Goal: Task Accomplishment & Management: Manage account settings

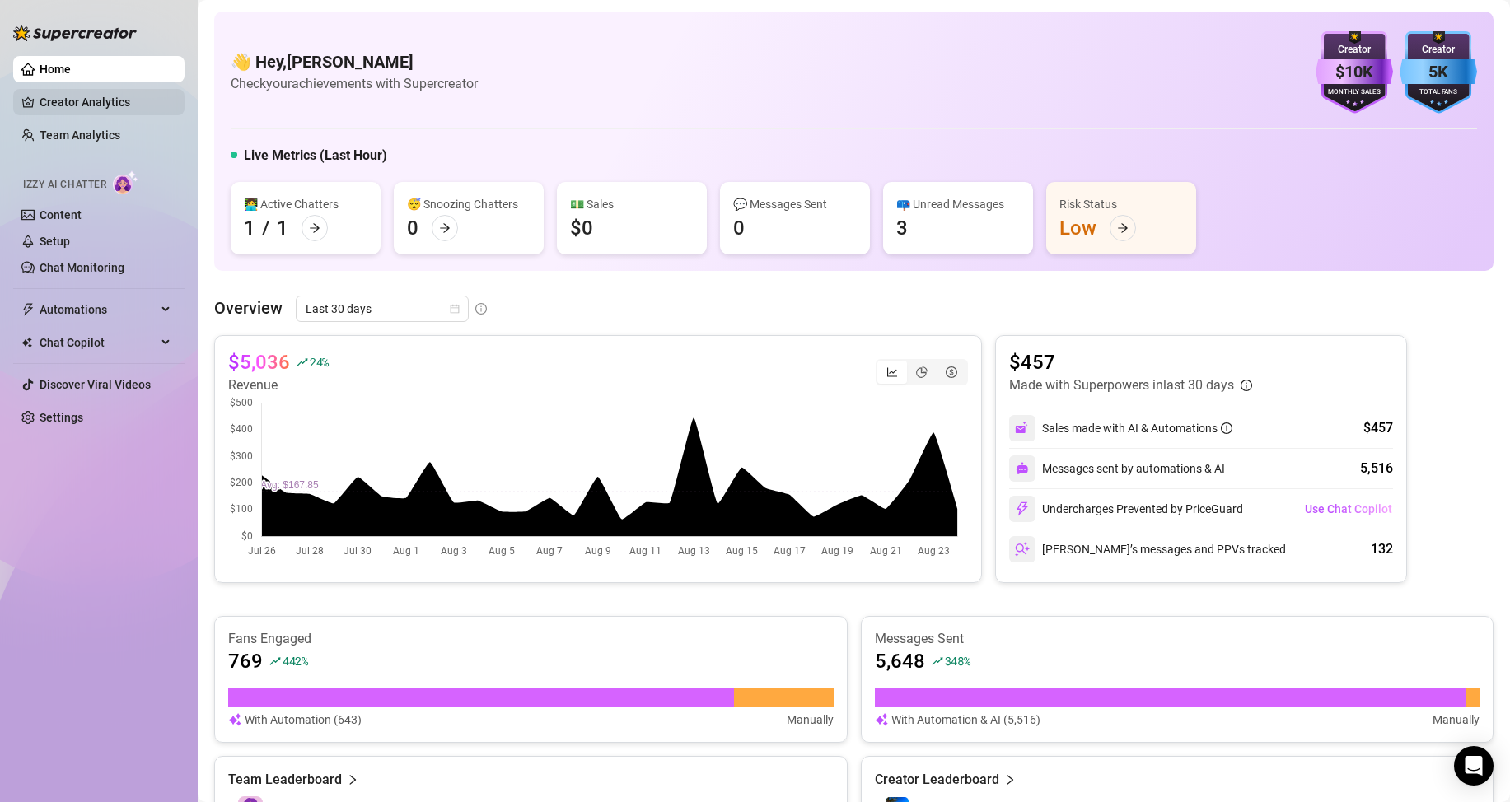
click at [77, 105] on link "Creator Analytics" at bounding box center [106, 102] width 132 height 26
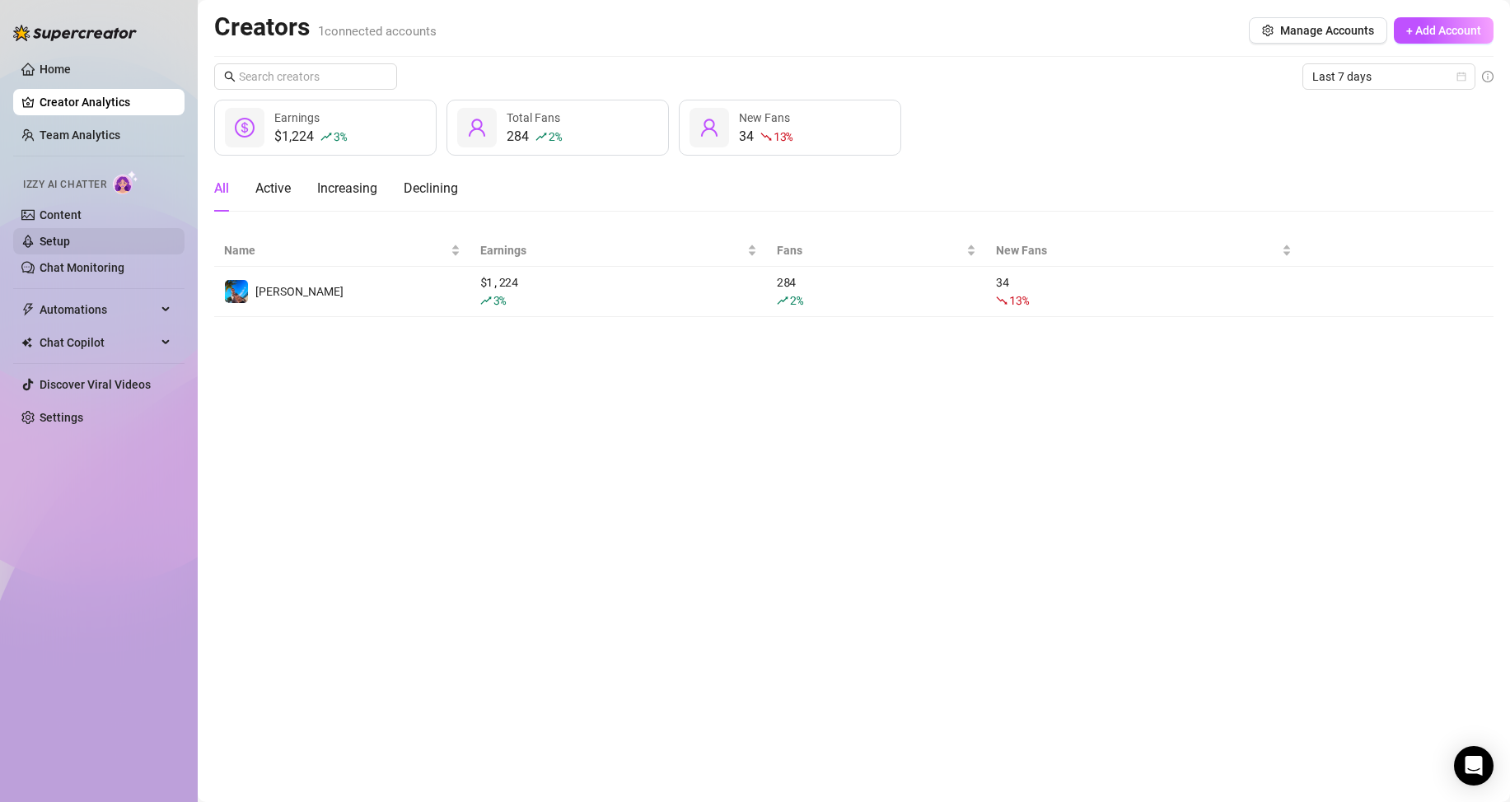
click at [70, 239] on link "Setup" at bounding box center [55, 241] width 30 height 13
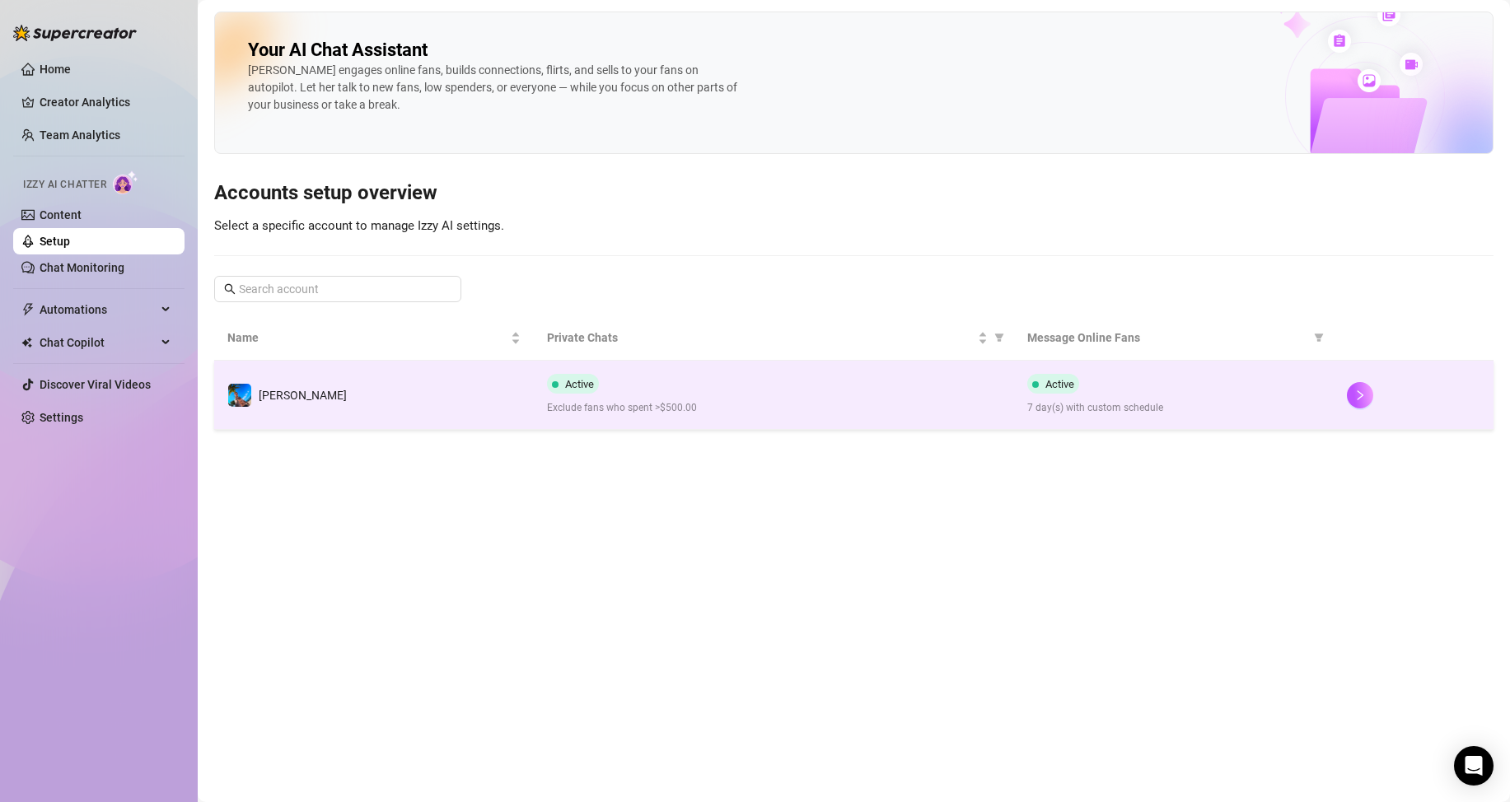
click at [452, 383] on td "[PERSON_NAME]" at bounding box center [374, 395] width 320 height 69
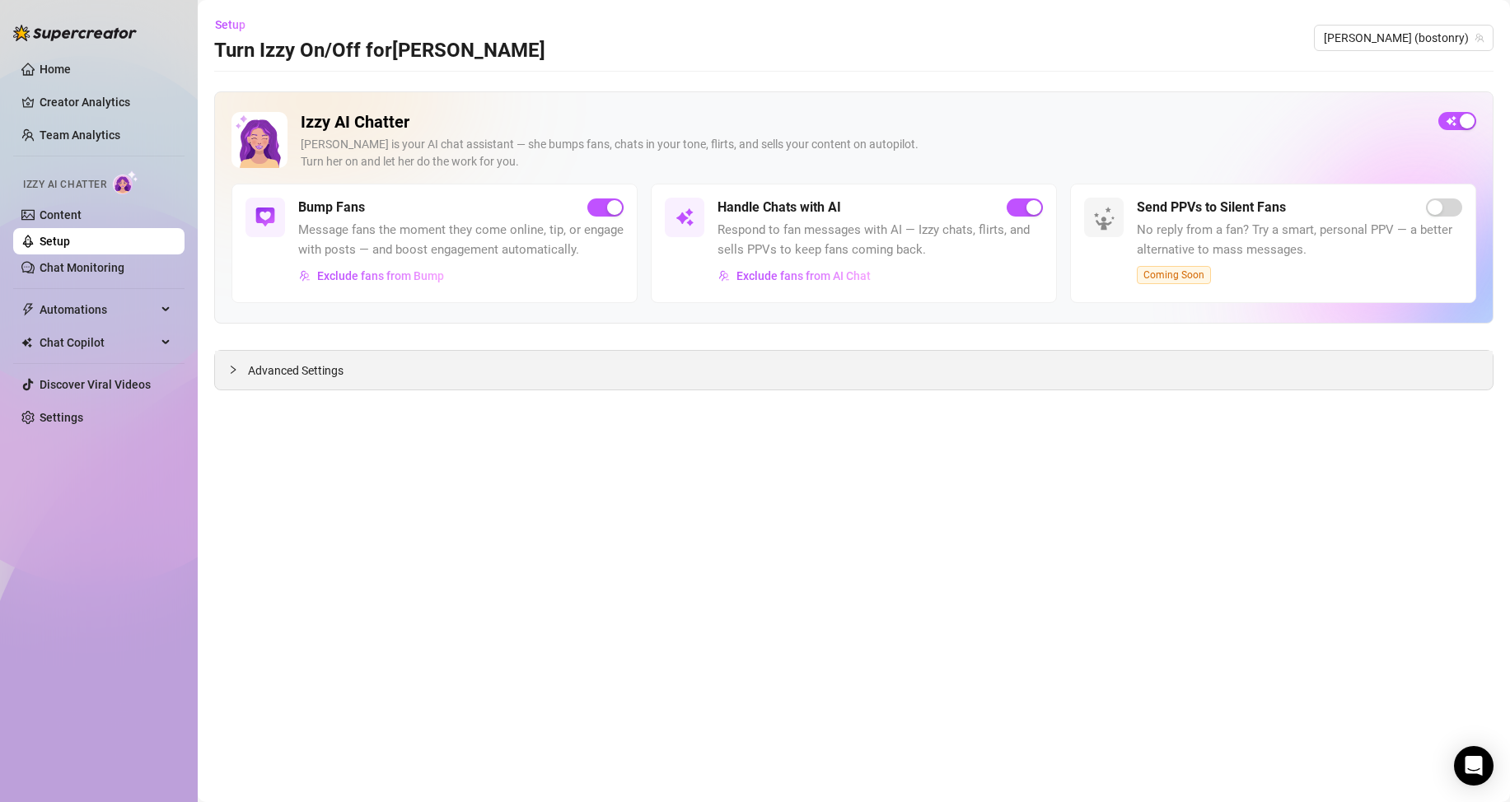
click at [230, 370] on icon "collapsed" at bounding box center [233, 370] width 10 height 10
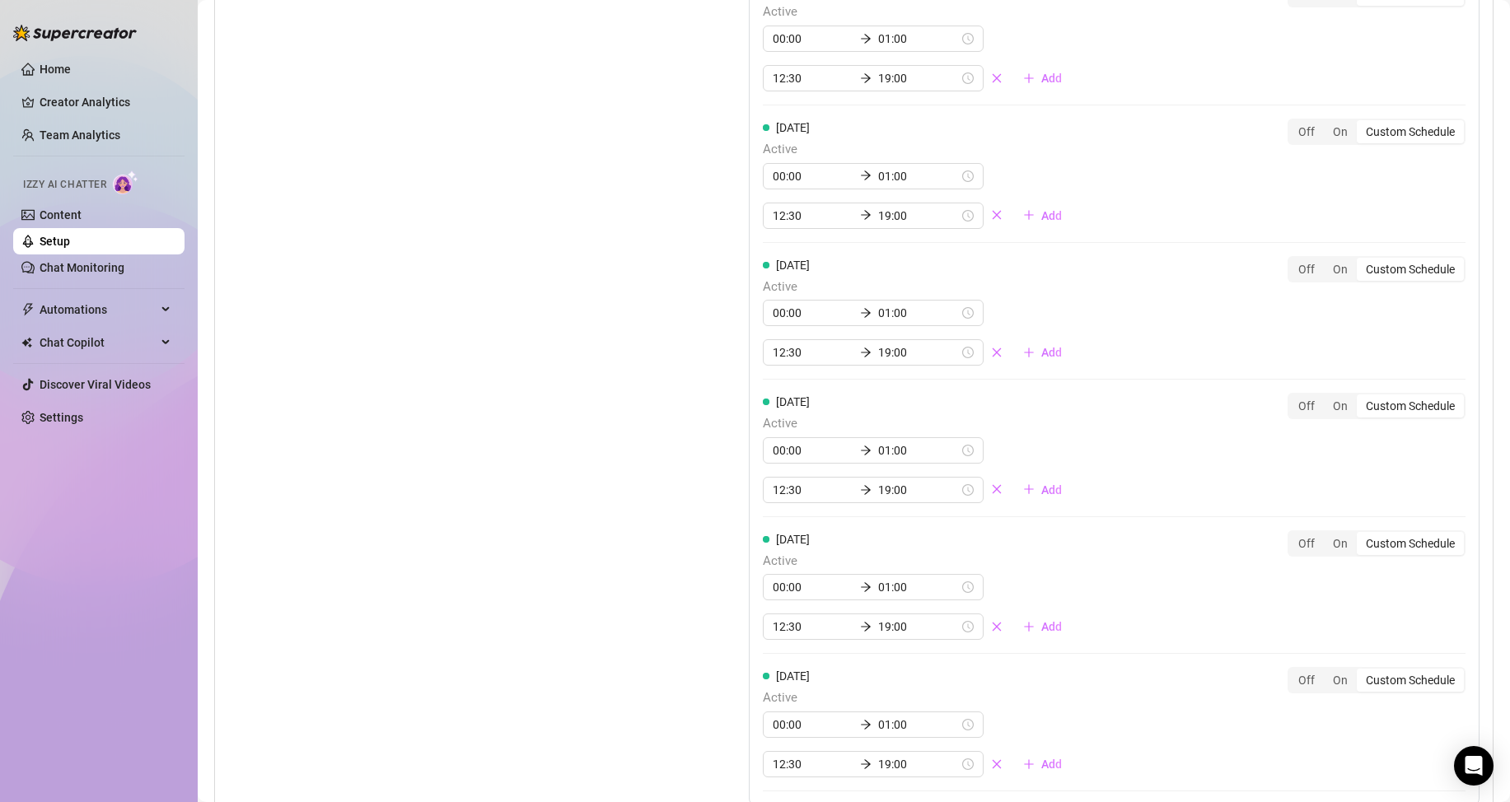
scroll to position [1235, 0]
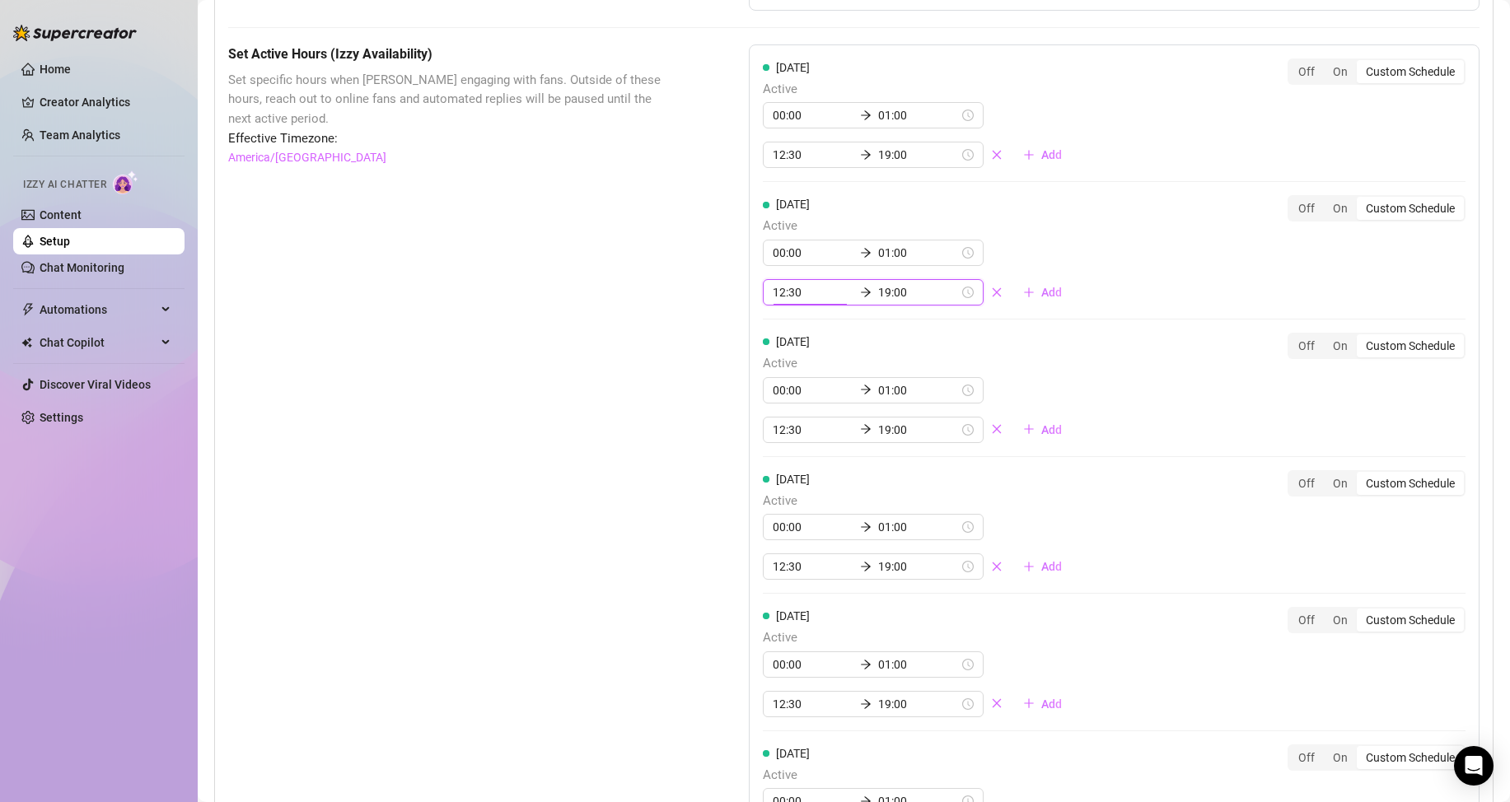
click at [772, 301] on input "12:30" at bounding box center [812, 292] width 81 height 18
click at [781, 376] on div "09" at bounding box center [781, 371] width 40 height 23
click at [821, 369] on div "15" at bounding box center [828, 371] width 40 height 23
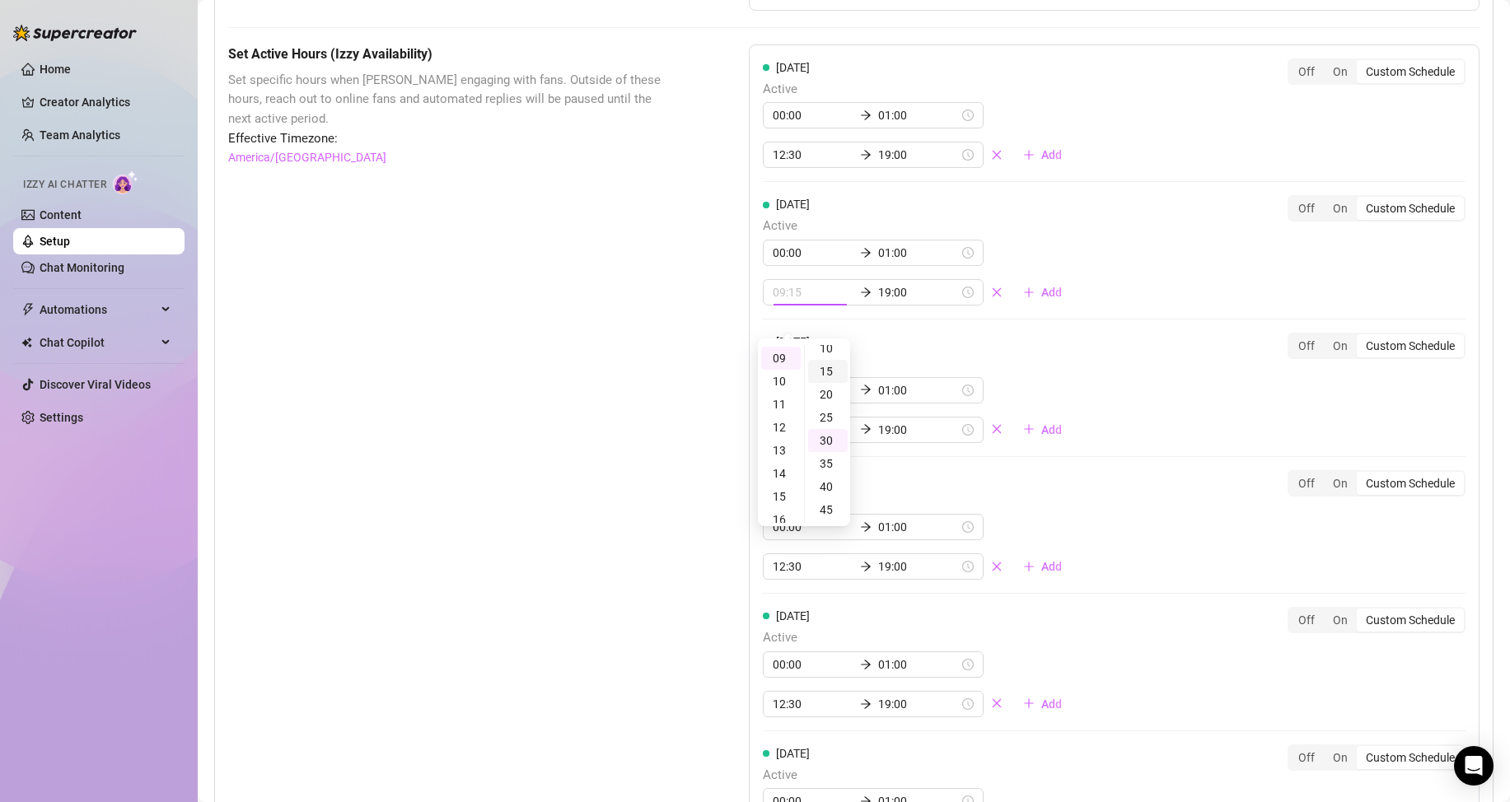
scroll to position [68, 0]
type input "09:15"
click at [600, 342] on div "Set Active Hours (Izzy Availability) Set specific hours when Izzy engaging with…" at bounding box center [447, 590] width 438 height 1092
click at [604, 341] on div "Set Active Hours (Izzy Availability) Set specific hours when Izzy engaging with…" at bounding box center [447, 590] width 438 height 1092
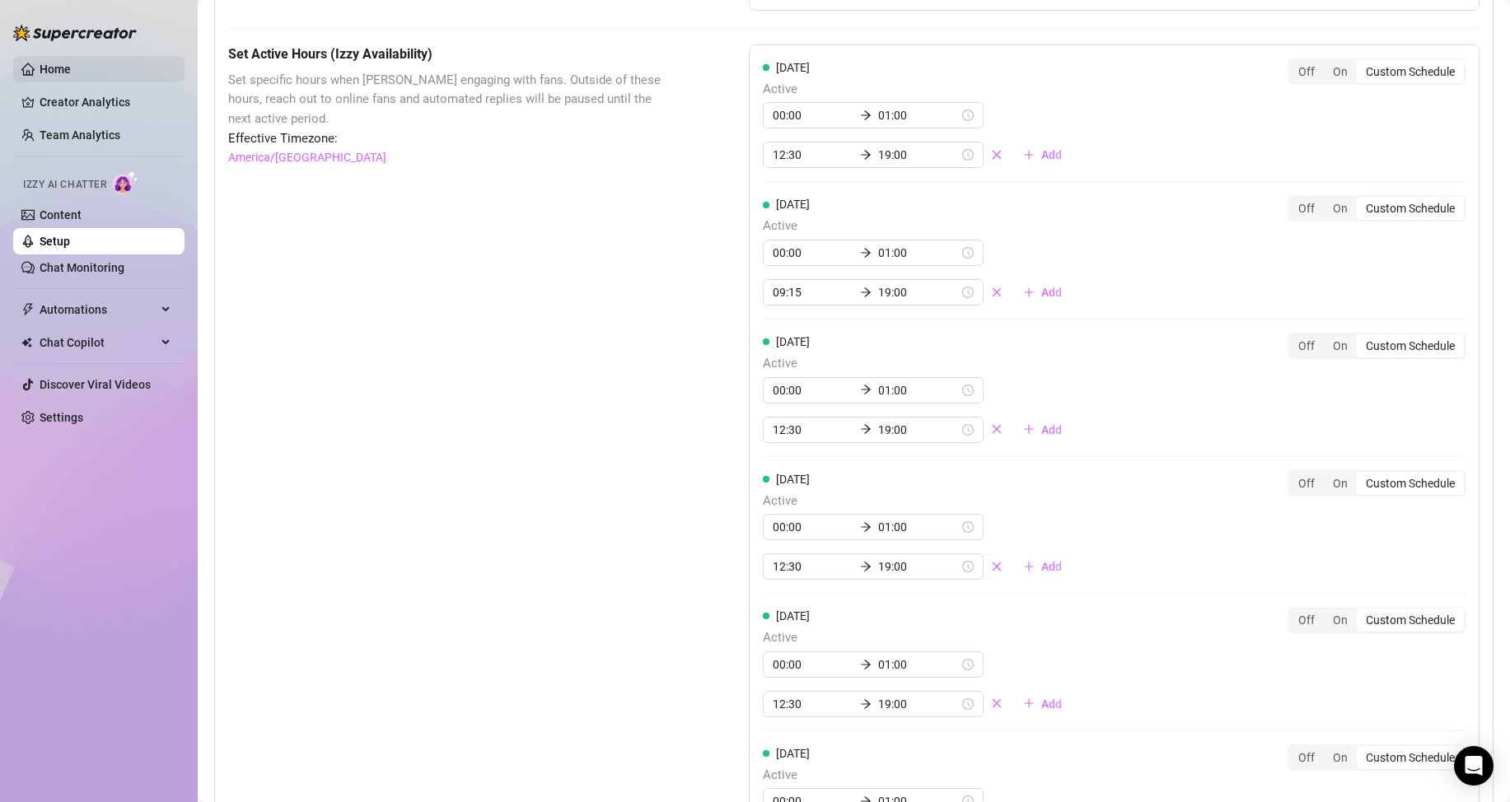
click at [71, 63] on link "Home" at bounding box center [55, 69] width 31 height 13
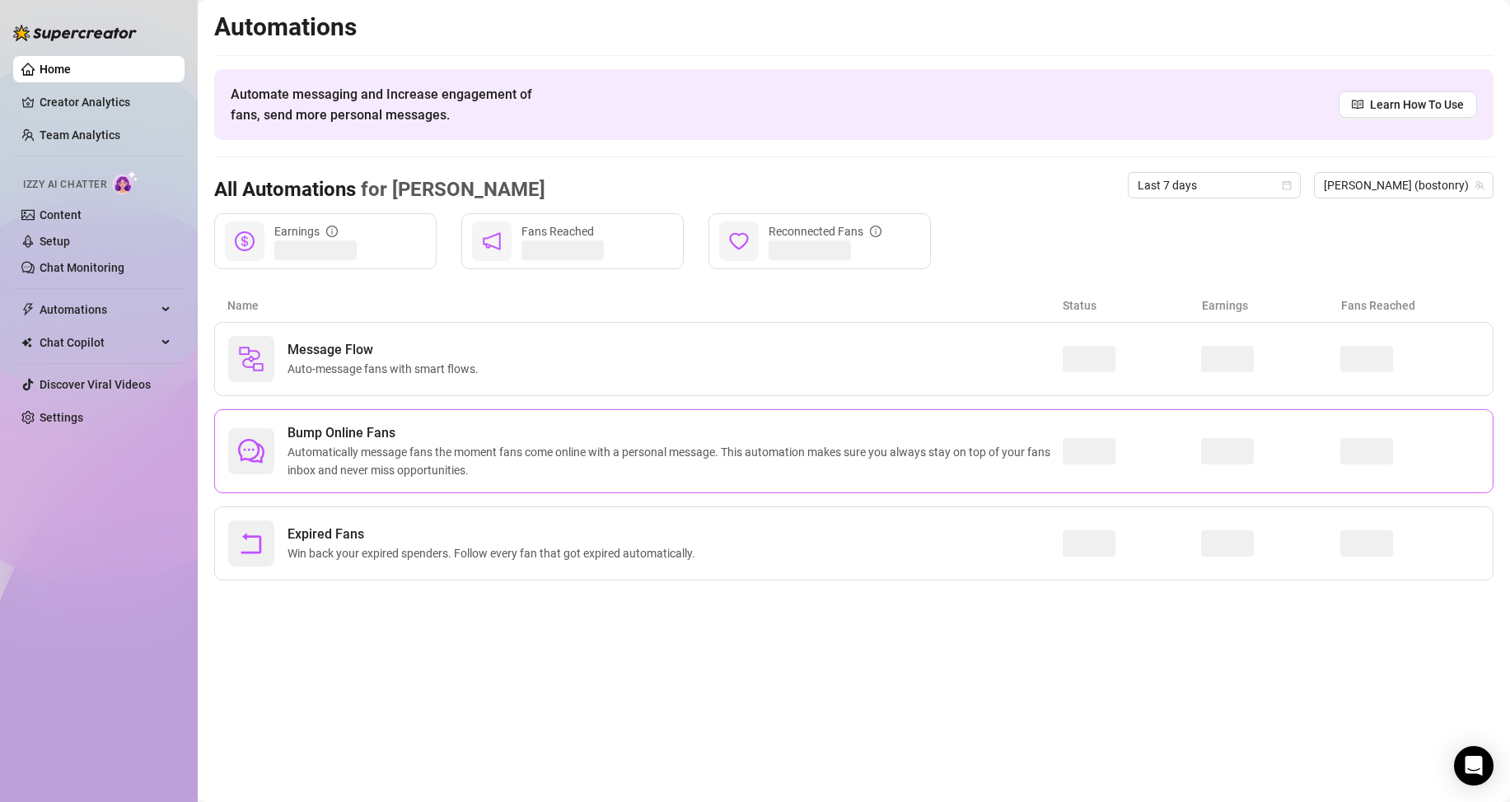
click at [458, 427] on span "Bump Online Fans" at bounding box center [674, 433] width 775 height 20
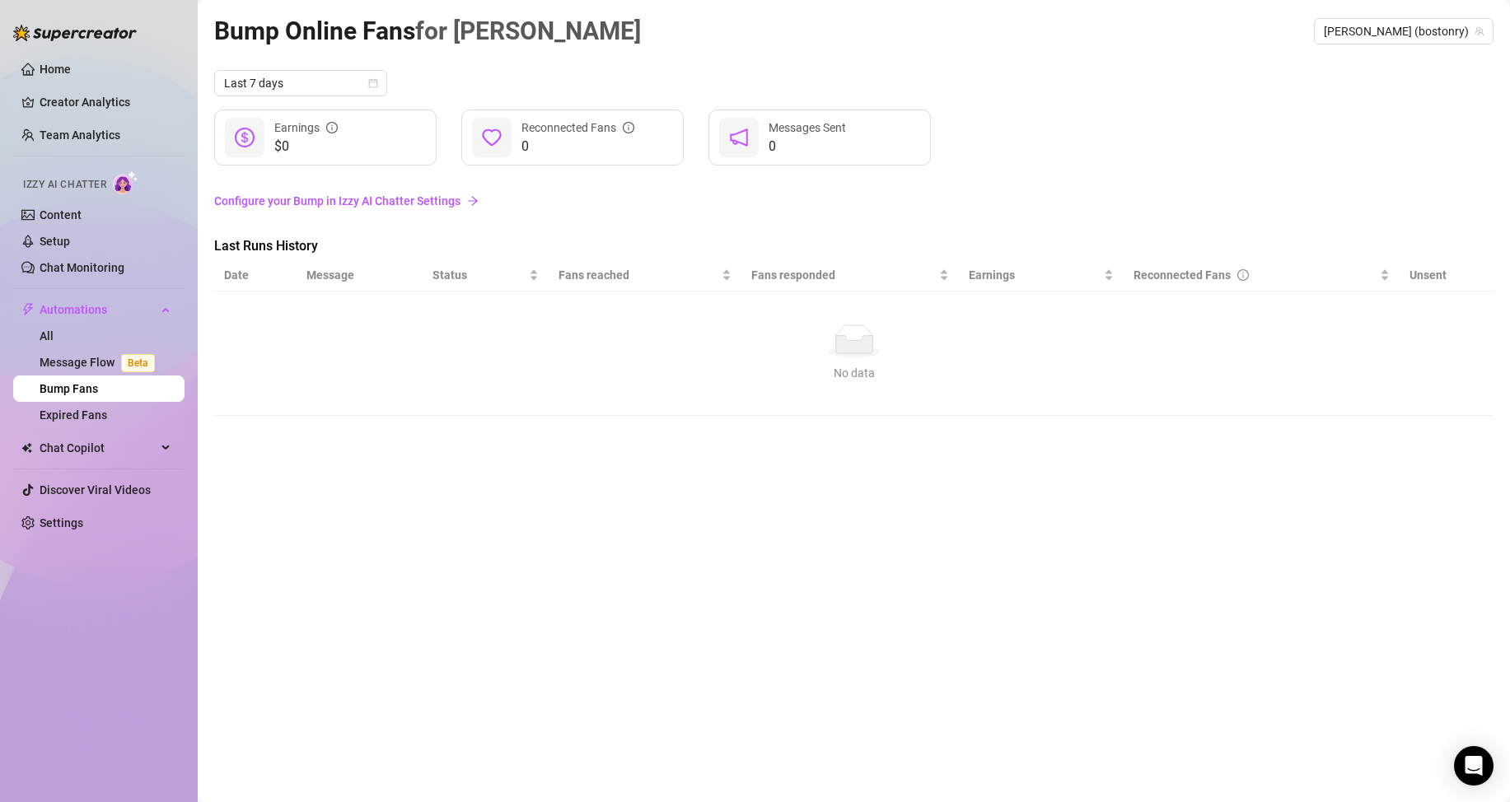
click at [361, 197] on link "Configure your Bump in Izzy AI Chatter Settings" at bounding box center [853, 201] width 1279 height 18
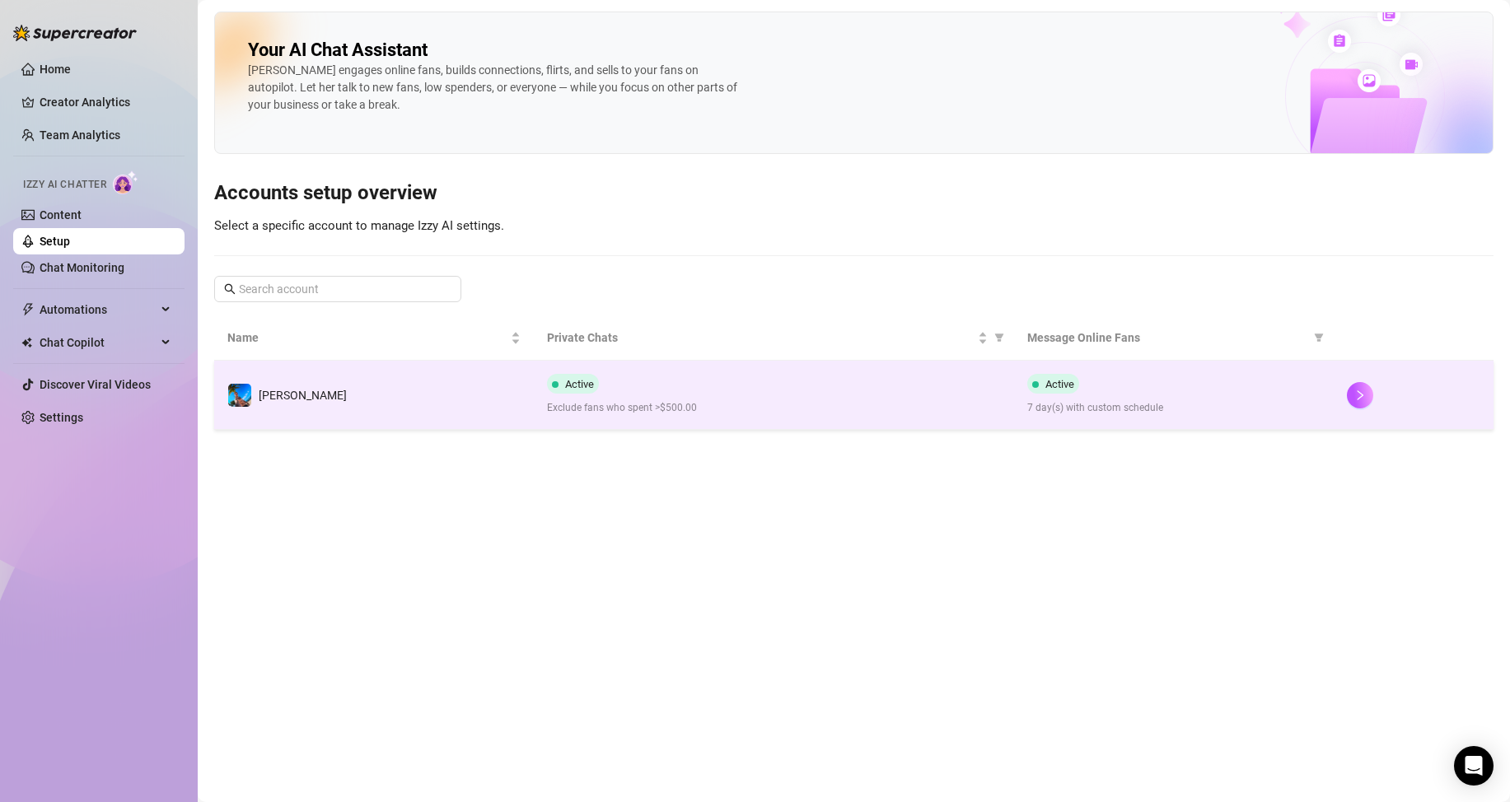
click at [471, 385] on td "[PERSON_NAME]" at bounding box center [374, 395] width 320 height 69
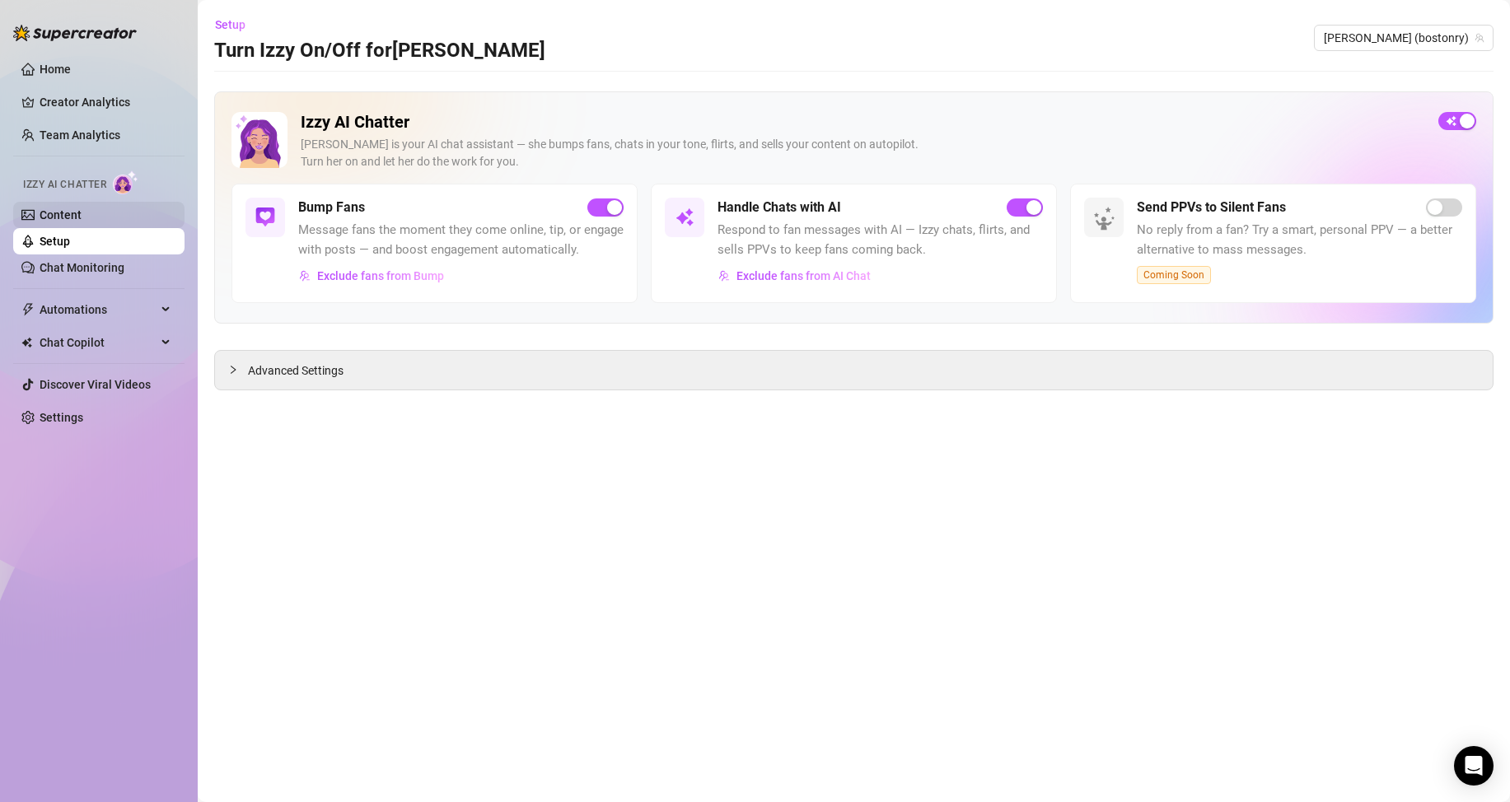
click at [61, 214] on link "Content" at bounding box center [61, 214] width 42 height 13
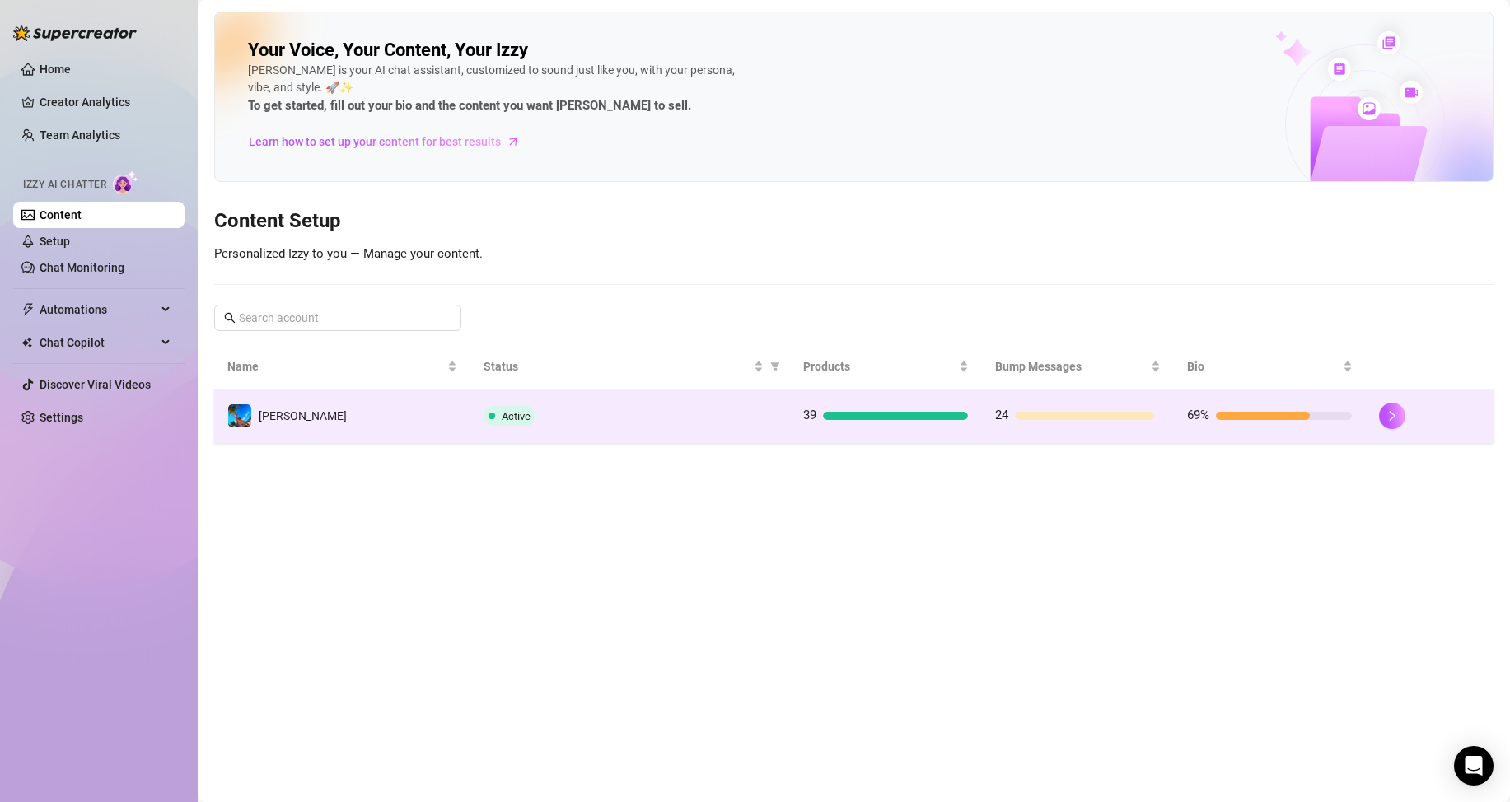
click at [699, 410] on div "Active" at bounding box center [629, 416] width 293 height 20
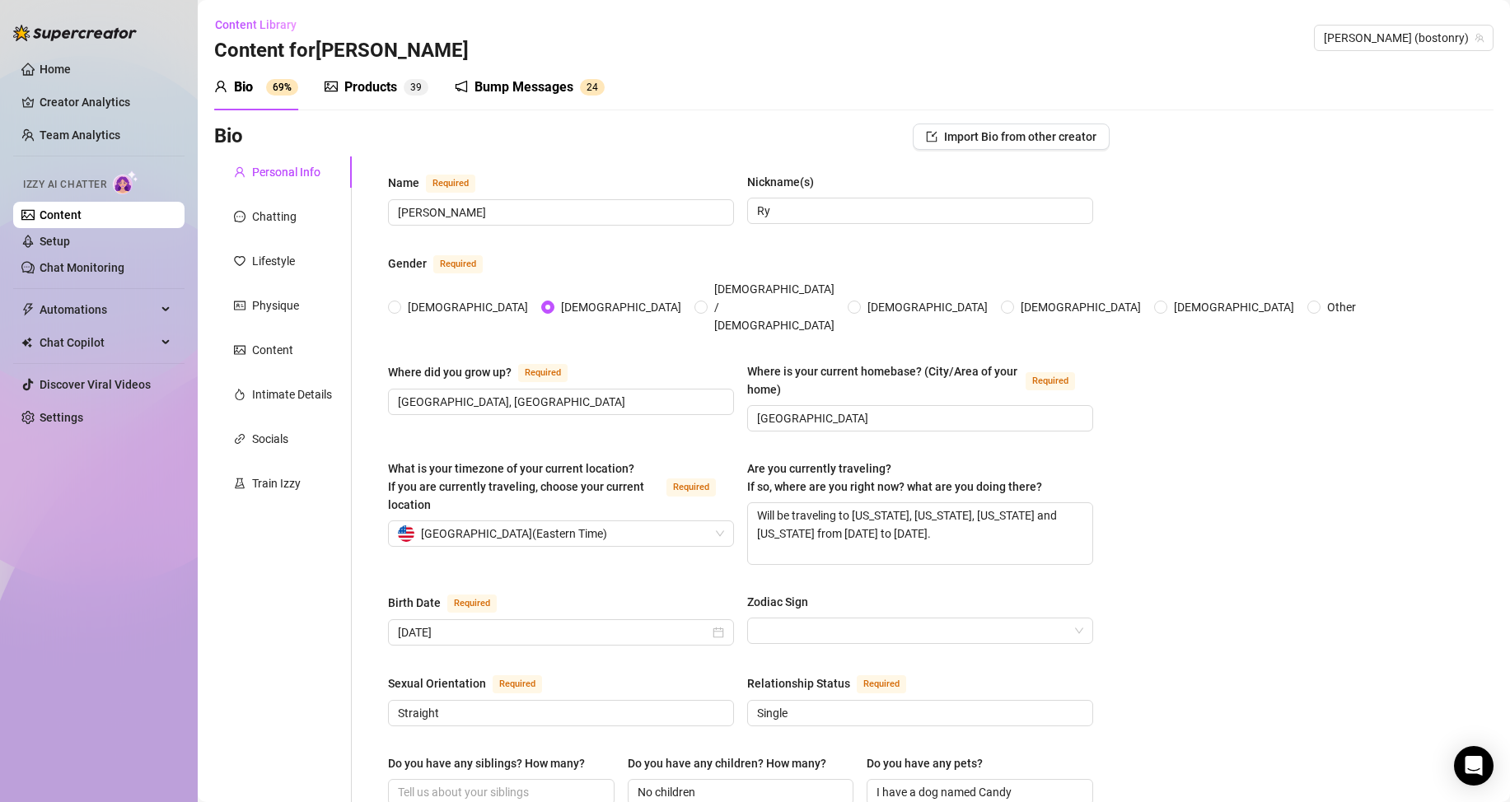
click at [519, 77] on div "Bump Messages 2 4" at bounding box center [530, 87] width 150 height 46
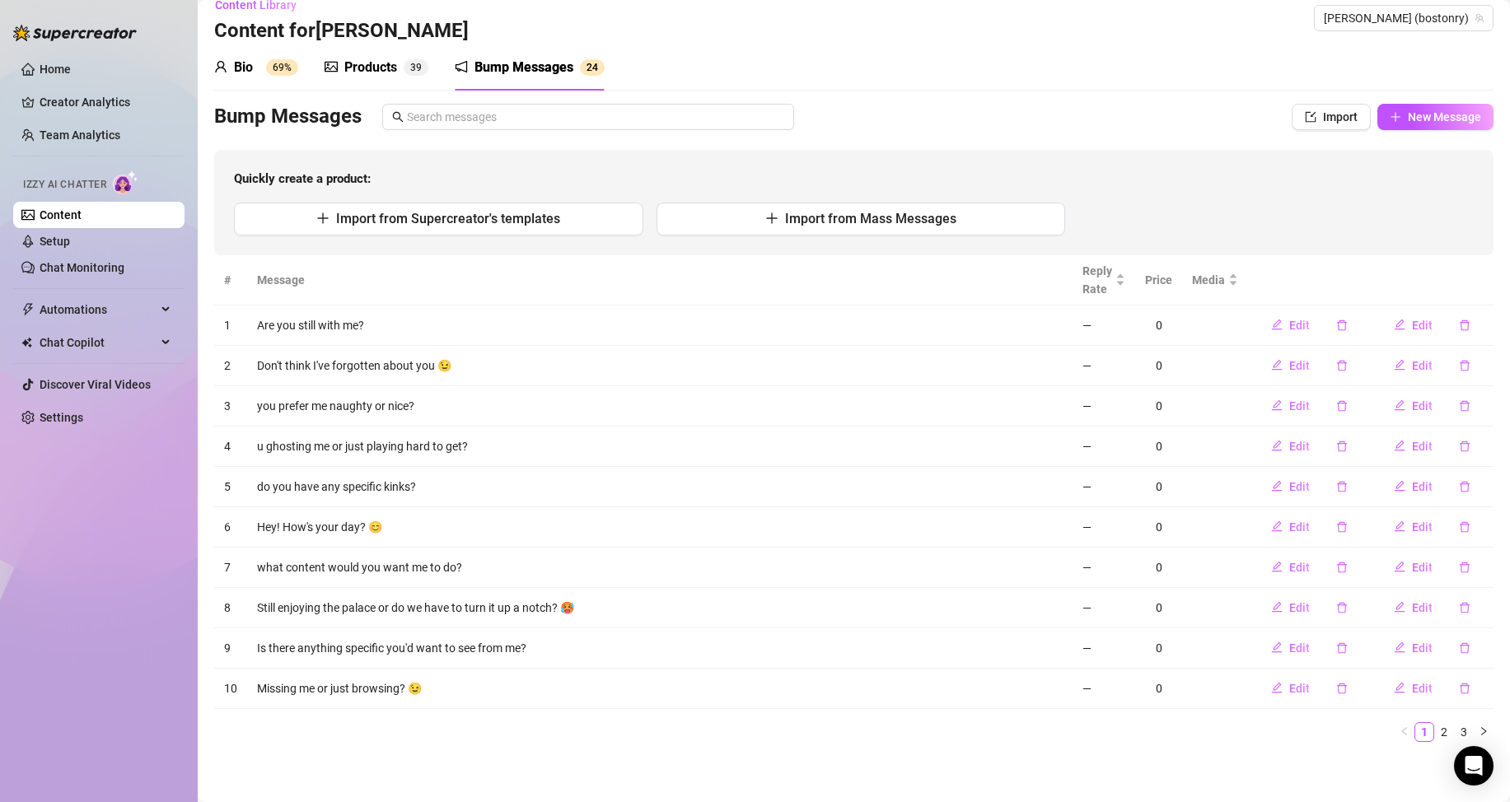
scroll to position [22, 0]
click at [1435, 730] on link "2" at bounding box center [1444, 730] width 18 height 18
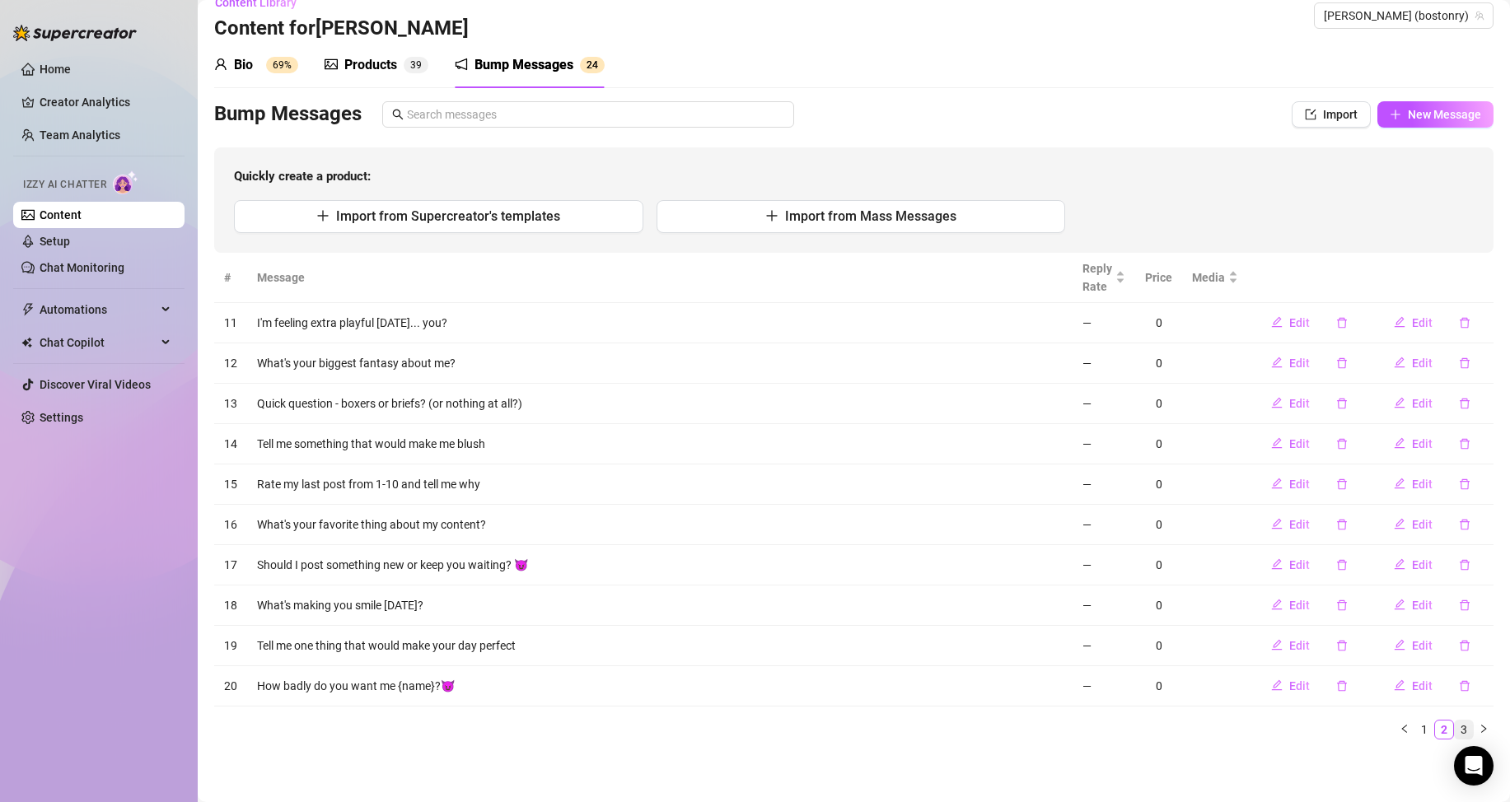
click at [1454, 730] on link "3" at bounding box center [1463, 730] width 18 height 18
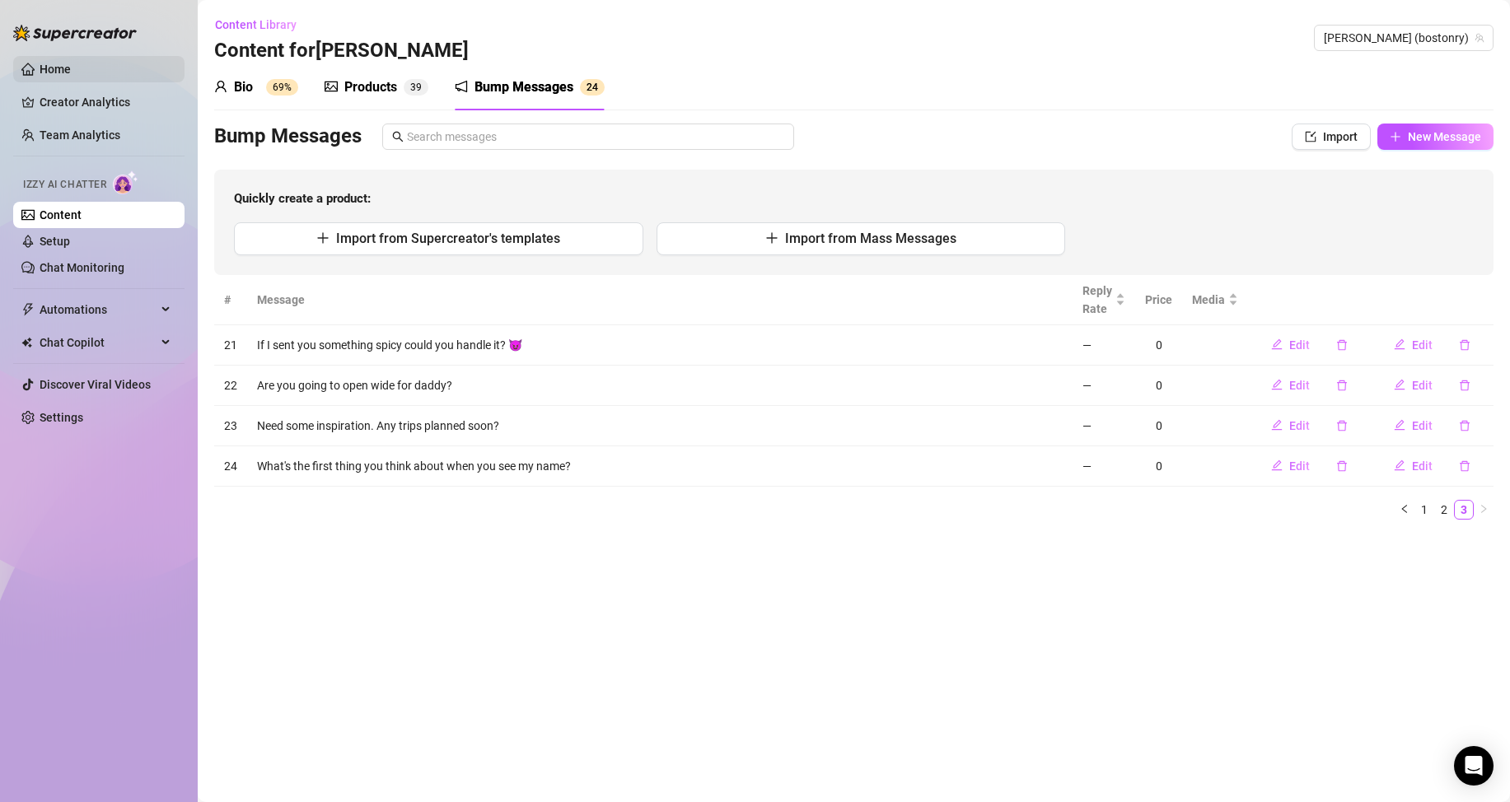
click at [60, 63] on link "Home" at bounding box center [55, 69] width 31 height 13
